Goal: Transaction & Acquisition: Purchase product/service

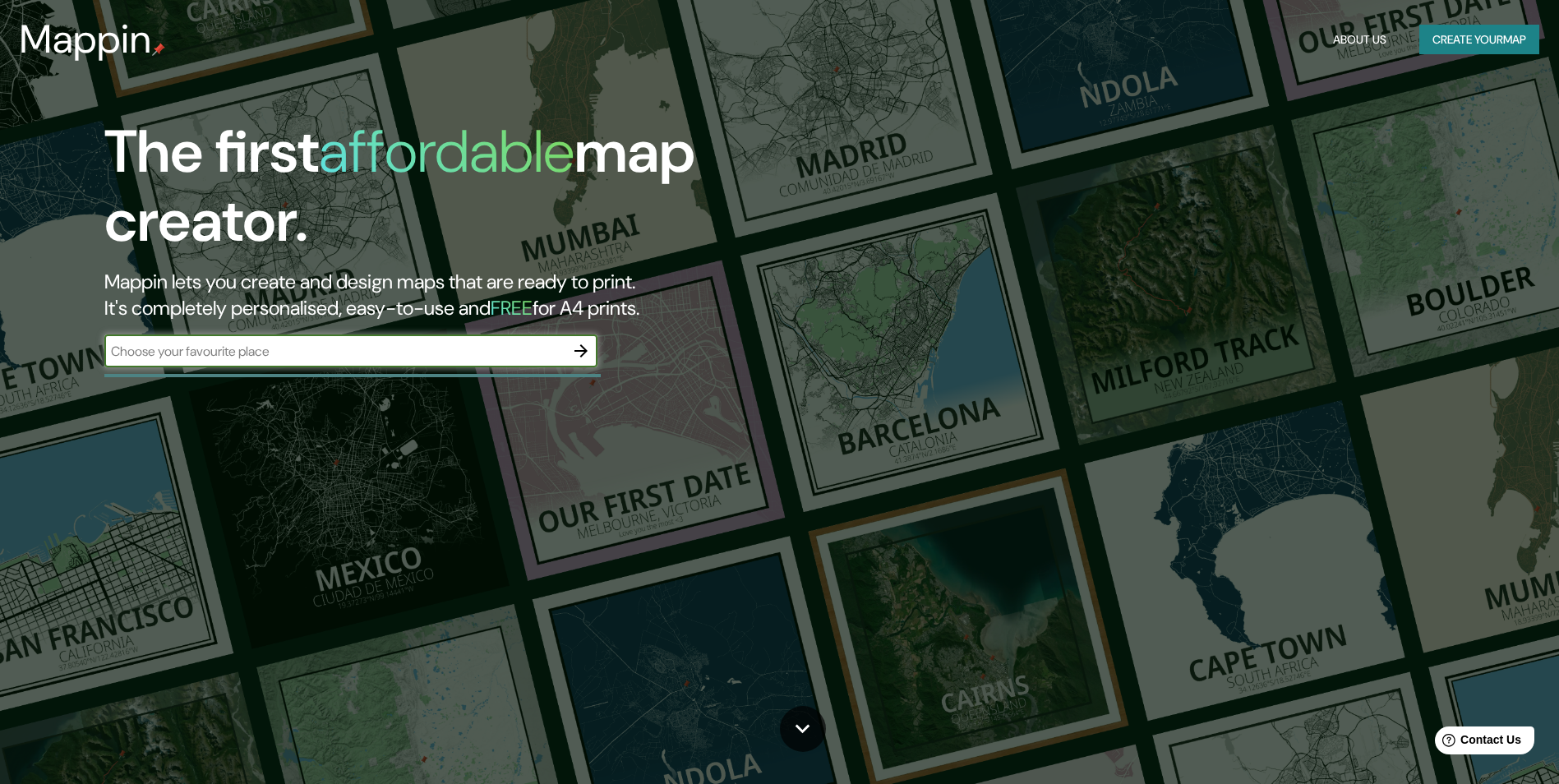
click at [583, 347] on icon "button" at bounding box center [580, 350] width 13 height 13
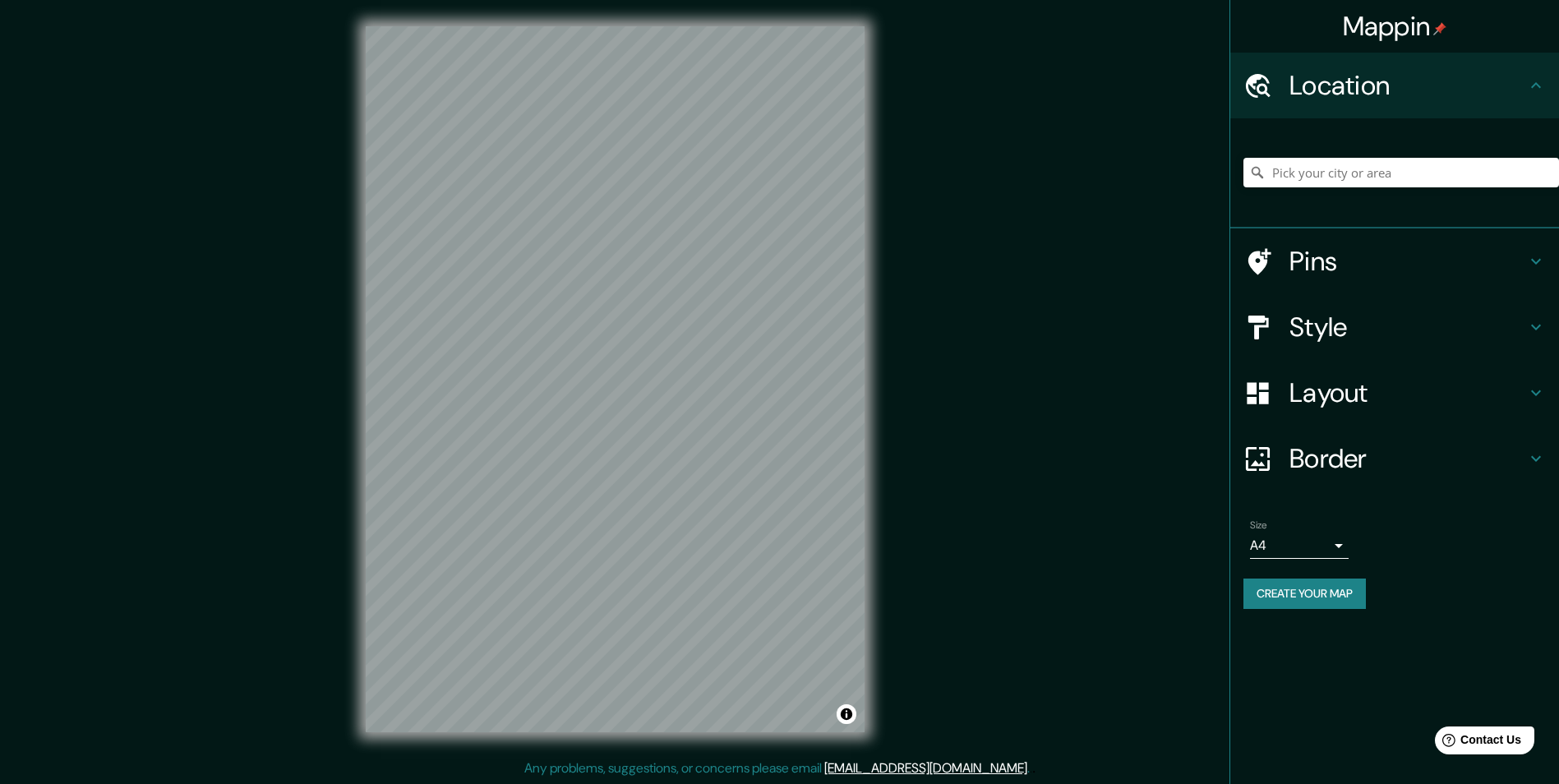
click at [1299, 157] on div at bounding box center [1401, 173] width 316 height 82
click at [1312, 163] on input "Pick your city or area" at bounding box center [1401, 172] width 316 height 30
paste input "Sahagún, España"
type input "Sahagún, provincia de León, España"
click at [1342, 342] on h4 "Style" at bounding box center [1407, 327] width 237 height 33
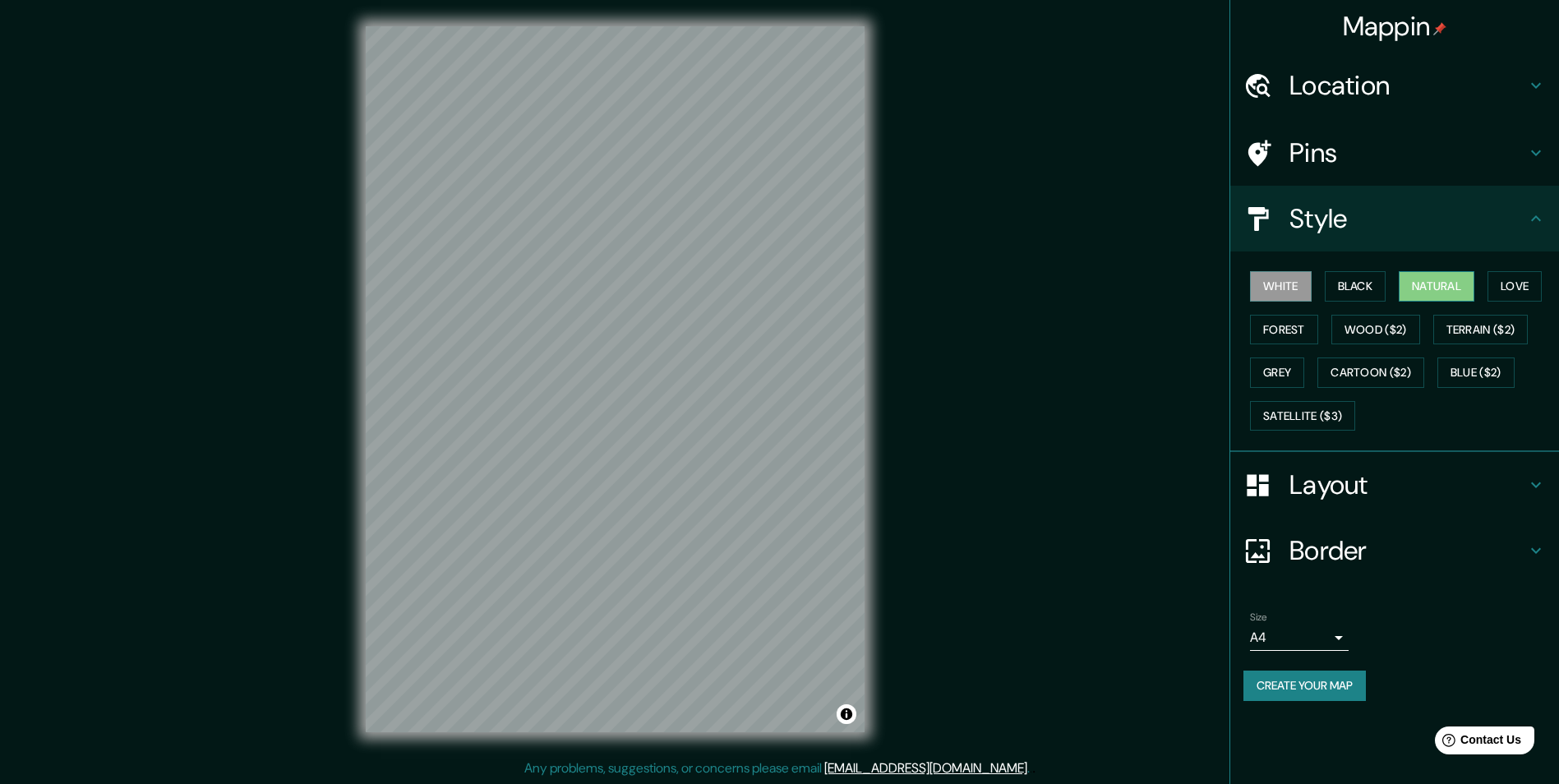
click at [1431, 280] on button "Natural" at bounding box center [1437, 287] width 75 height 31
click at [1362, 223] on h4 "Style" at bounding box center [1407, 218] width 237 height 33
click at [1329, 684] on button "Create your map" at bounding box center [1305, 686] width 122 height 31
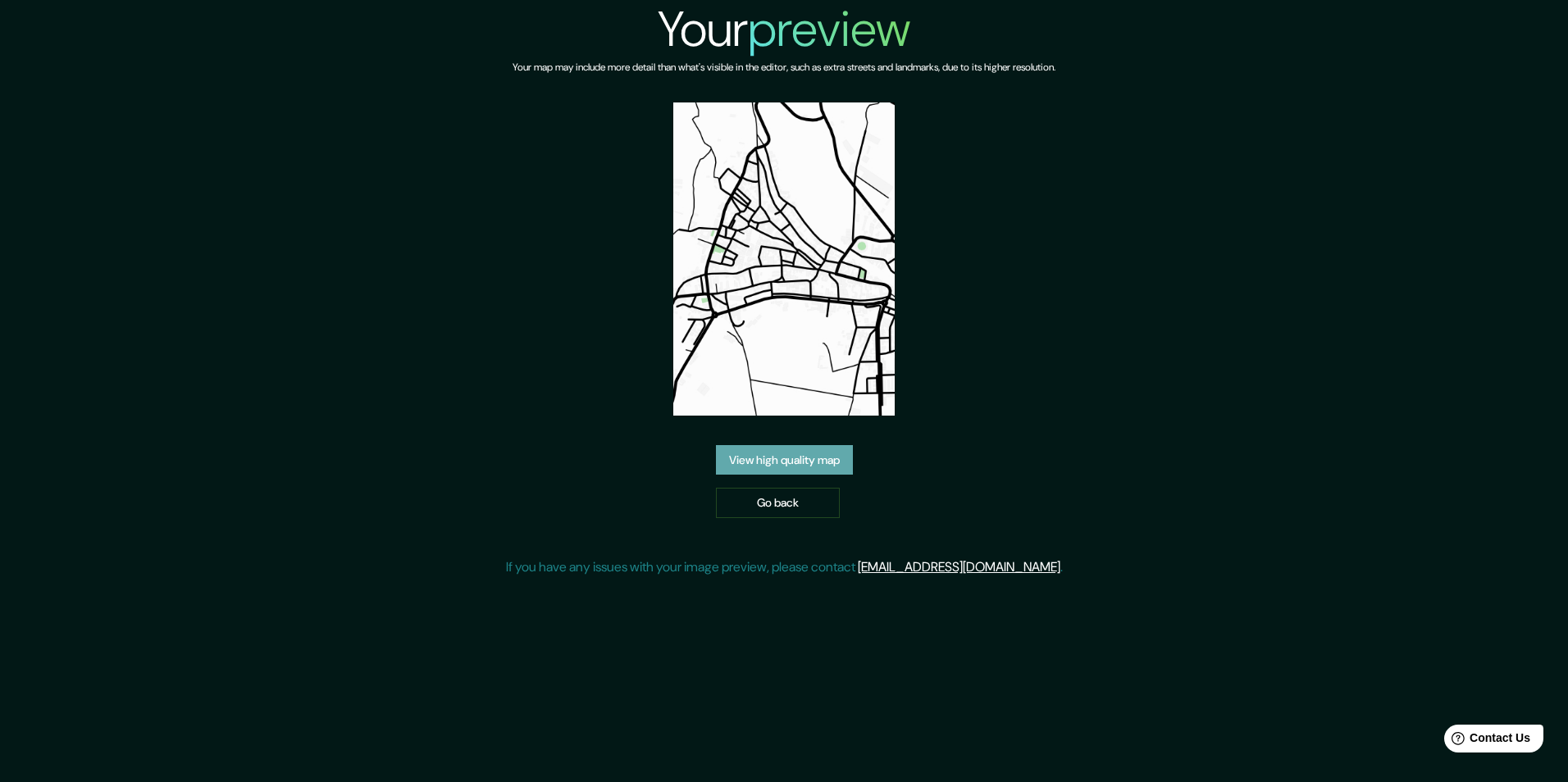
click at [804, 455] on link "View high quality map" at bounding box center [784, 460] width 137 height 31
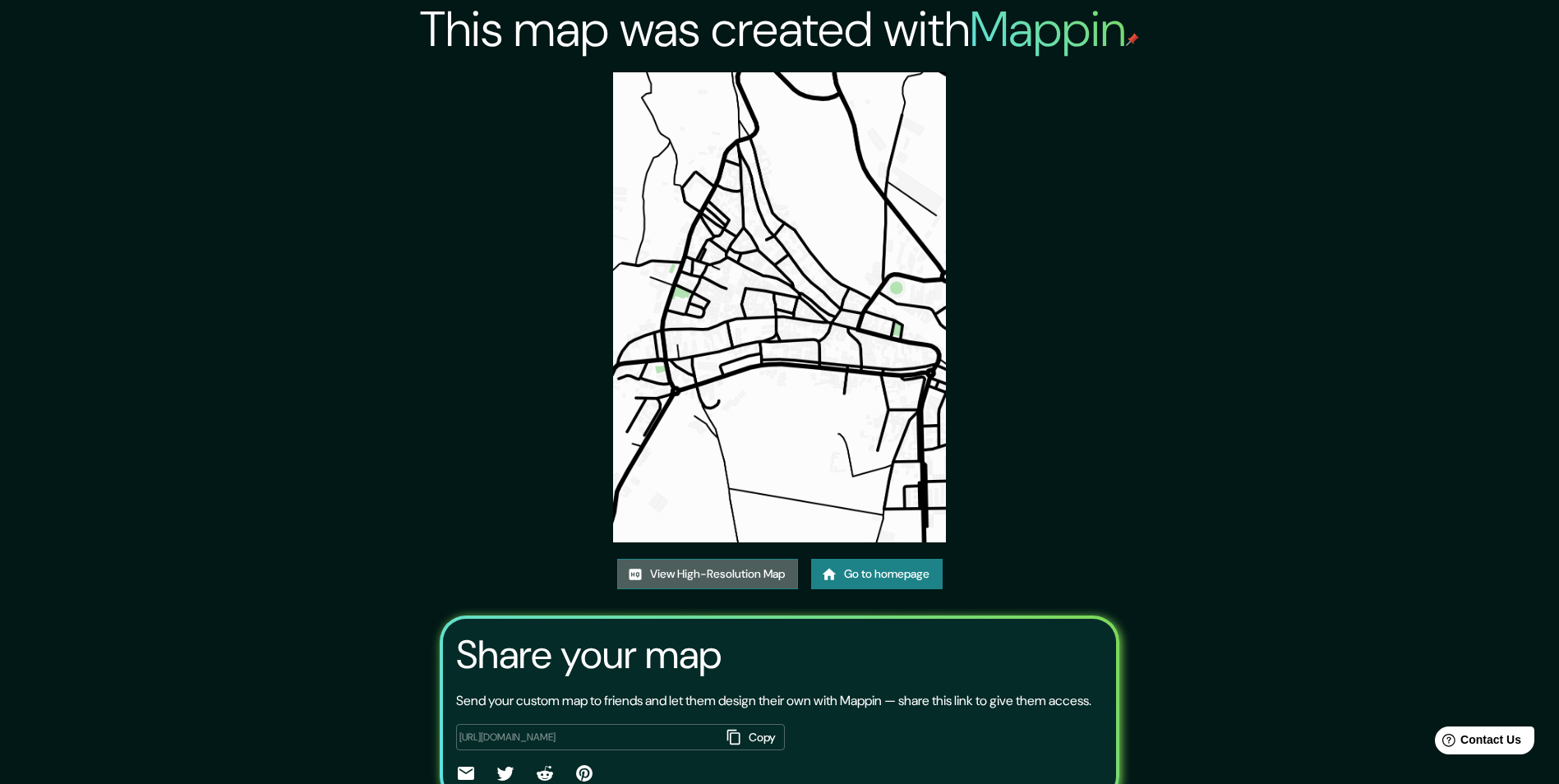
click at [715, 576] on link "View High-Resolution Map" at bounding box center [707, 574] width 181 height 31
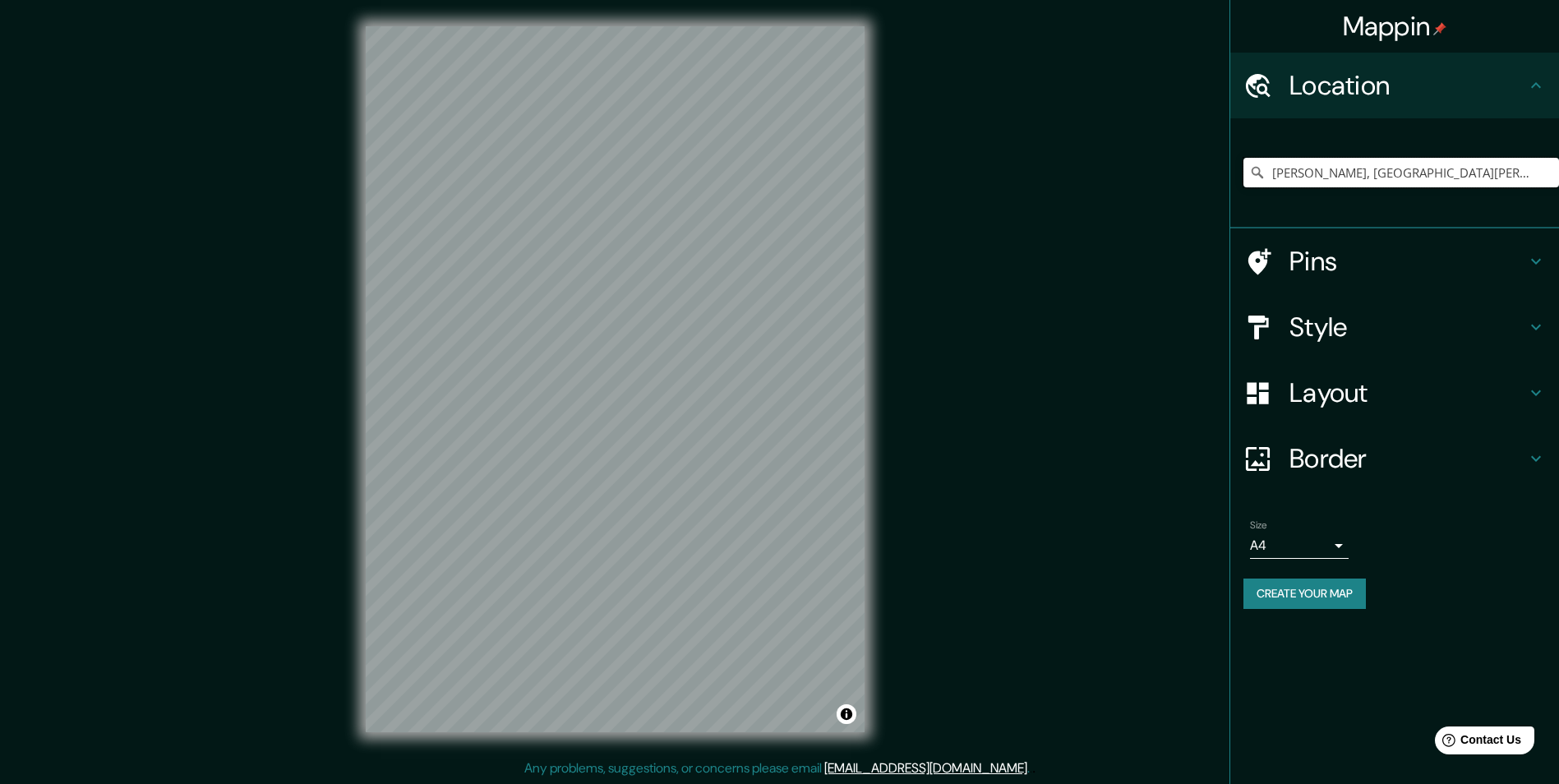
click at [1480, 170] on input "Sahagún, provincia de León, España" at bounding box center [1401, 172] width 316 height 30
click at [1485, 170] on input "Sahagún, provincia de León, España" at bounding box center [1401, 172] width 316 height 30
drag, startPoint x: 1492, startPoint y: 172, endPoint x: 1255, endPoint y: 167, distance: 237.1
click at [1255, 167] on div "Sahagún, provincia de León, España" at bounding box center [1401, 172] width 316 height 30
paste input "Sahagún, provincia de León, España"
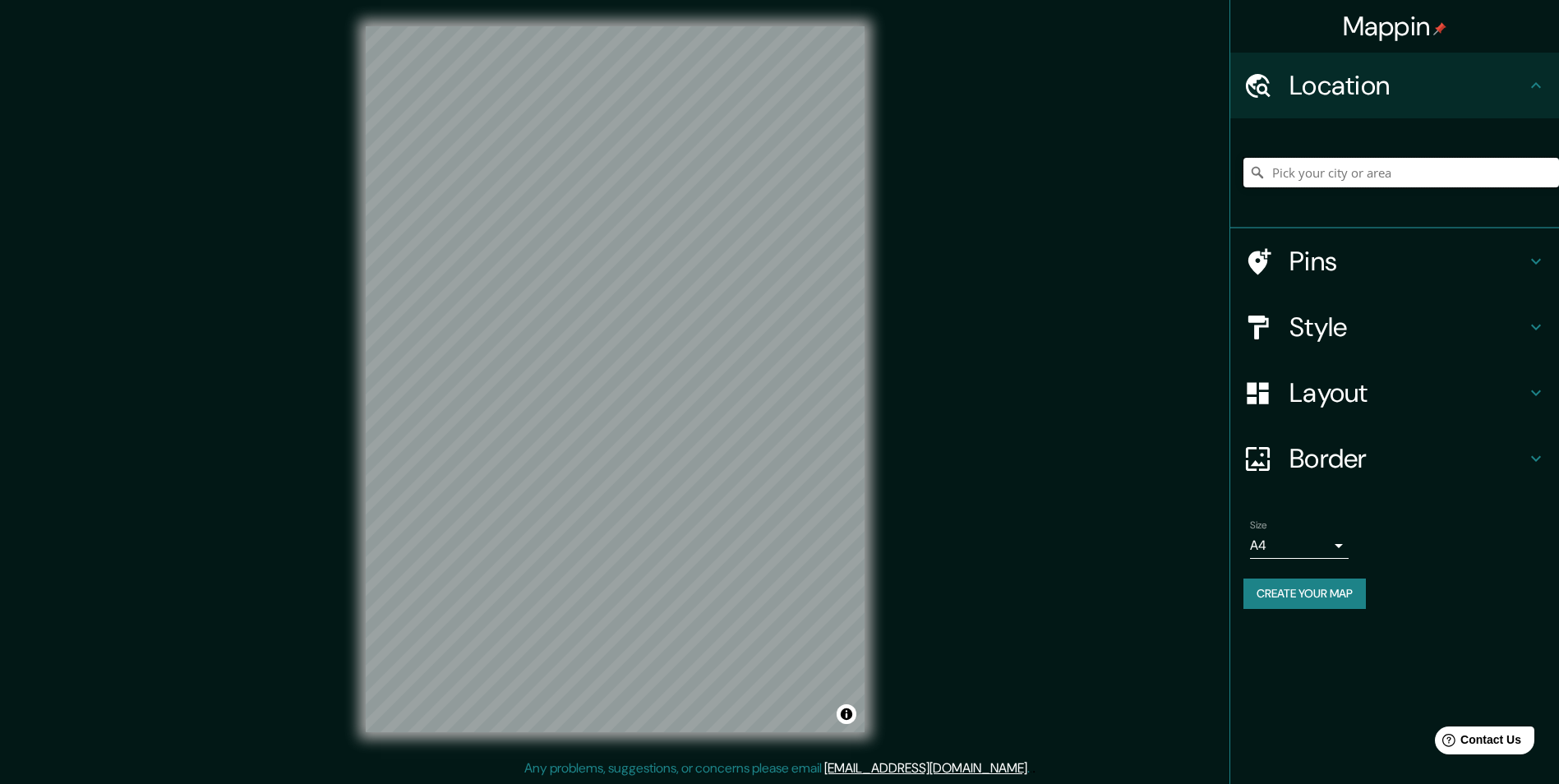
type input "Sahagún, provincia de León, España"
click at [352, 139] on div "© Mapbox © OpenStreetMap Improve this map" at bounding box center [616, 379] width 551 height 758
